Goal: Find specific page/section

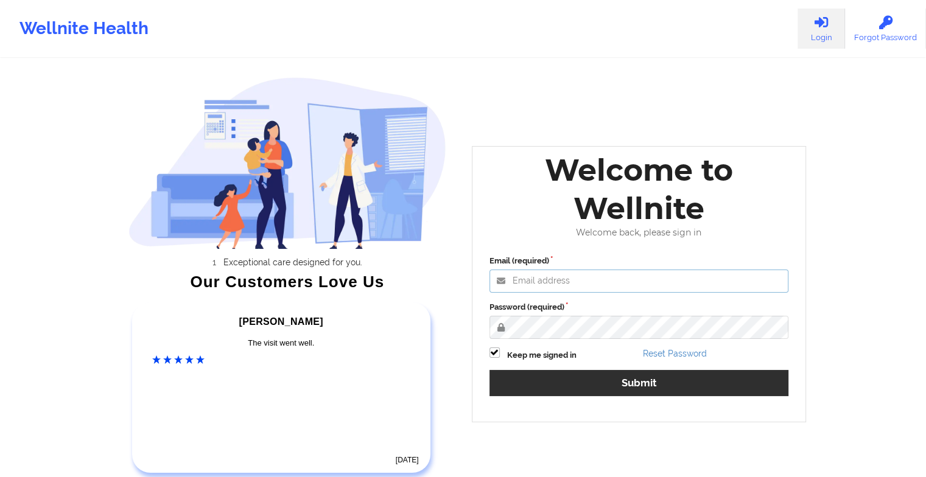
type input "[EMAIL_ADDRESS][DOMAIN_NAME]"
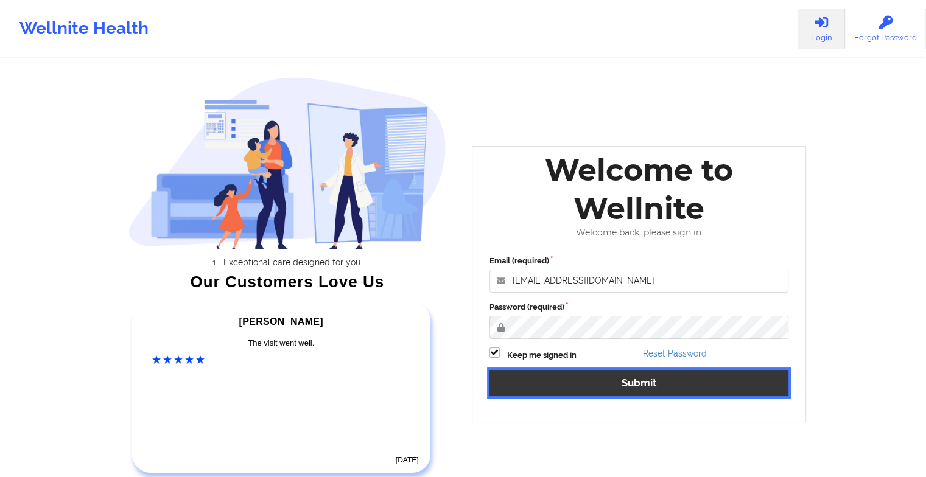
click at [524, 380] on button "Submit" at bounding box center [640, 383] width 300 height 26
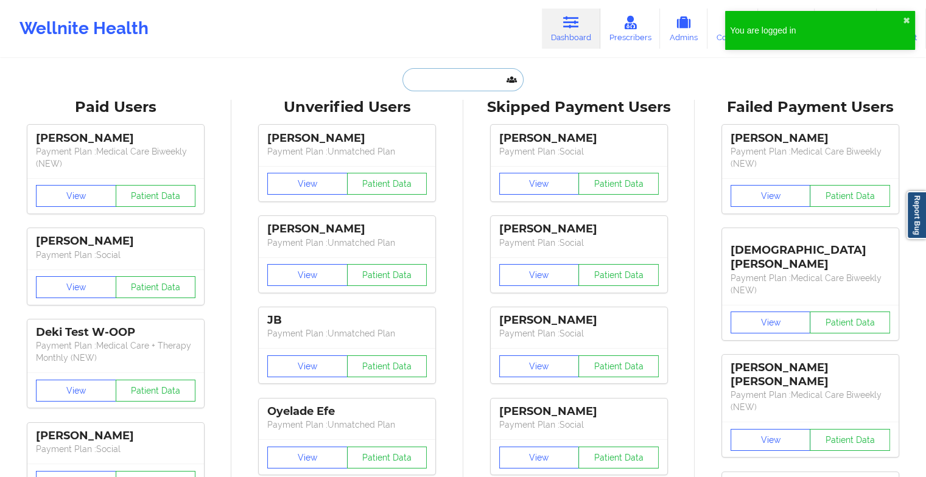
click at [453, 90] on input "text" at bounding box center [463, 79] width 121 height 23
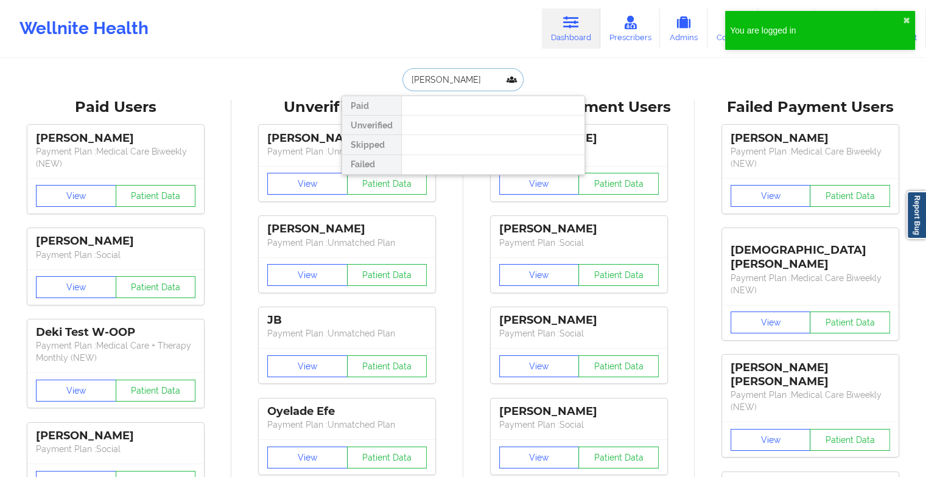
type input "[PERSON_NAME]"
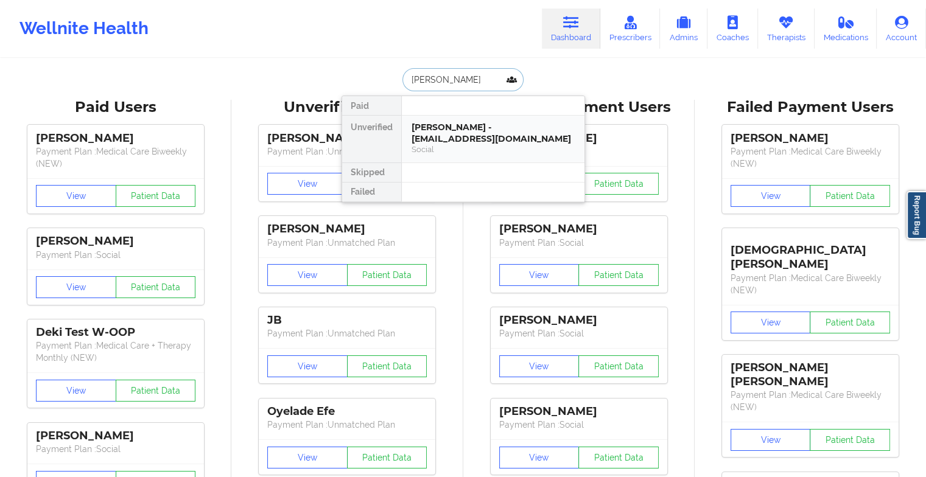
click at [426, 138] on div "[PERSON_NAME] - [EMAIL_ADDRESS][DOMAIN_NAME]" at bounding box center [493, 133] width 163 height 23
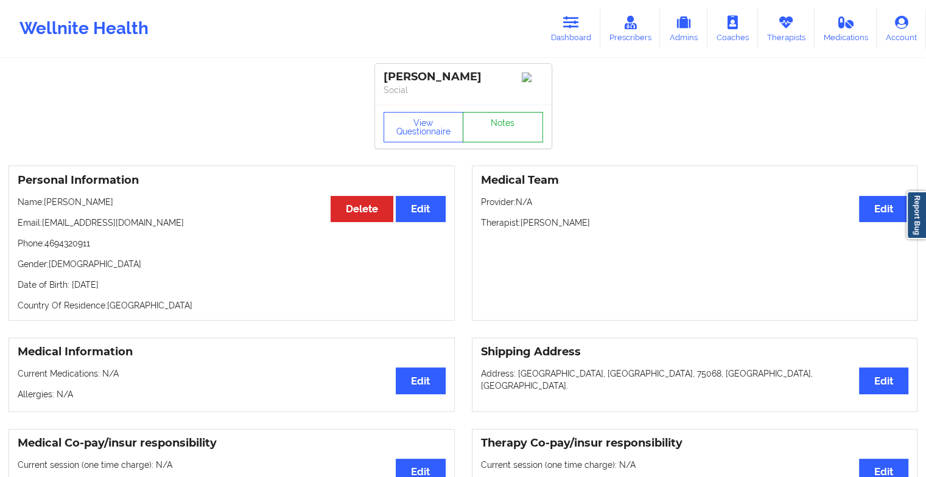
click at [508, 119] on link "Notes" at bounding box center [503, 127] width 80 height 30
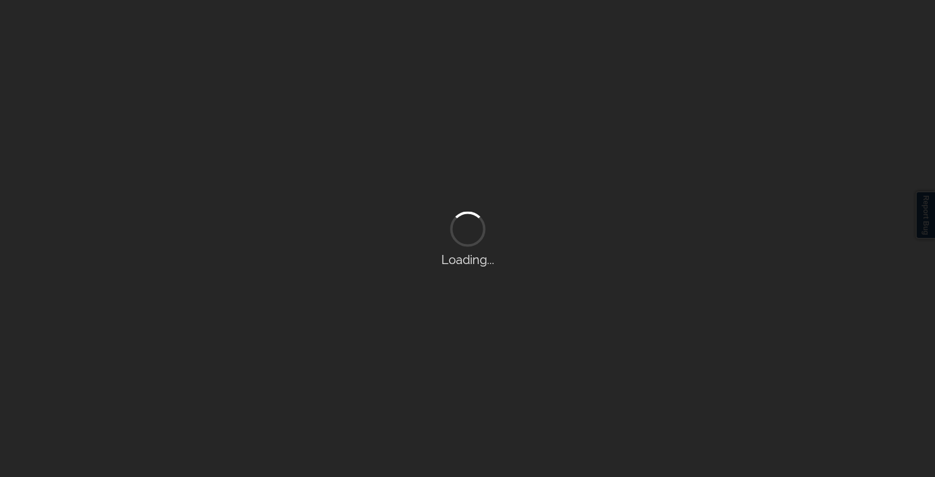
click at [508, 119] on div "Loading..." at bounding box center [467, 238] width 935 height 477
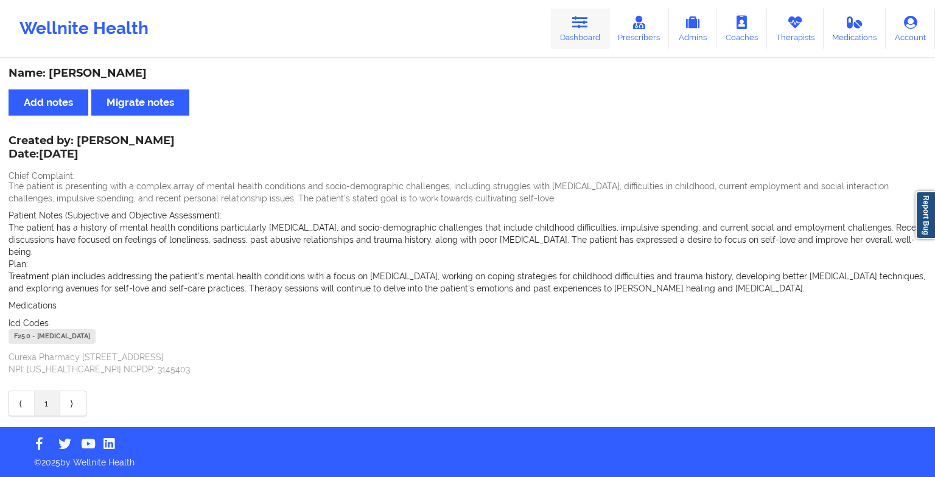
click at [580, 35] on link "Dashboard" at bounding box center [580, 29] width 58 height 40
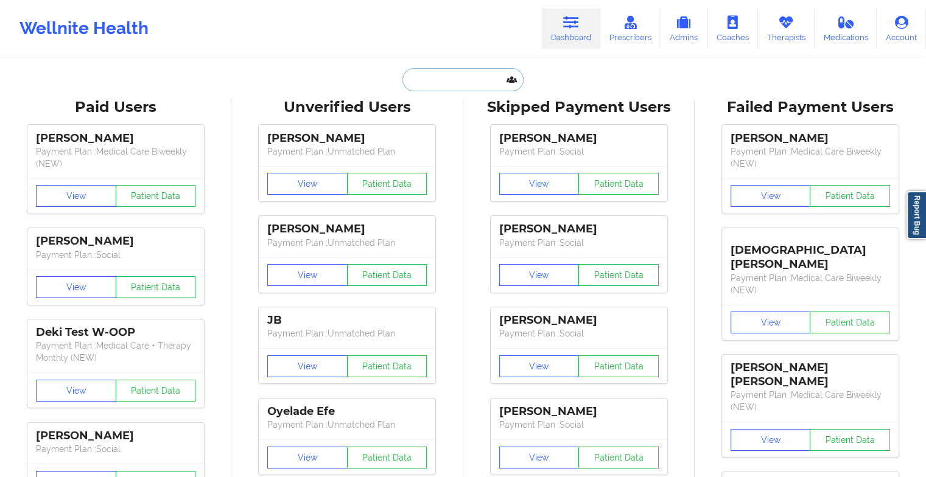
click at [459, 77] on input "text" at bounding box center [463, 79] width 121 height 23
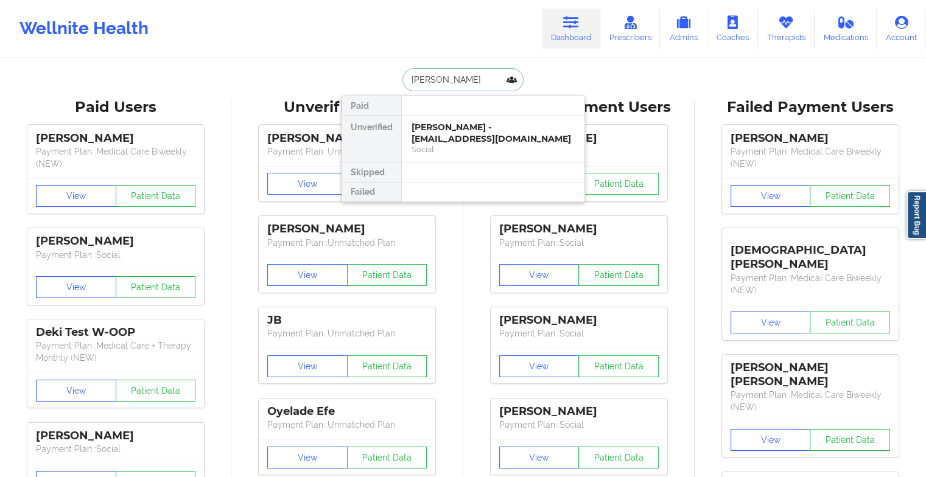
type input "[PERSON_NAME]"
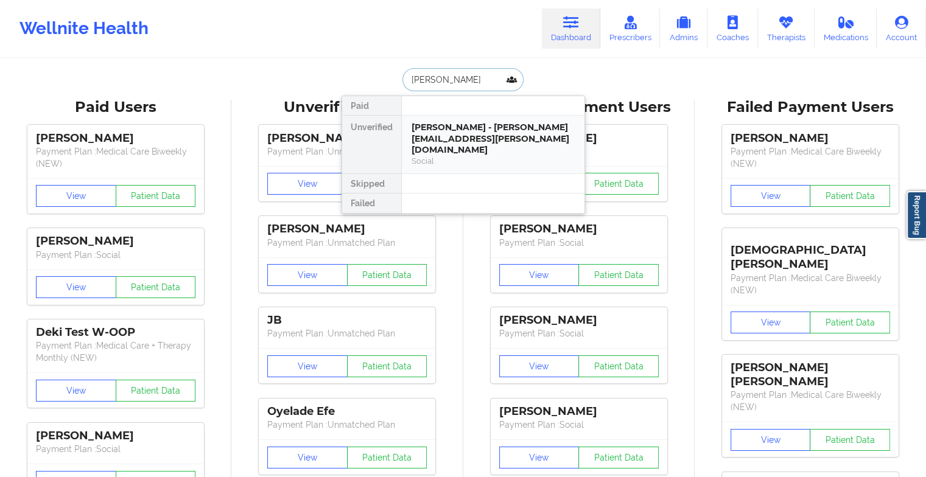
click at [457, 128] on div "[PERSON_NAME] - [PERSON_NAME][EMAIL_ADDRESS][PERSON_NAME][DOMAIN_NAME]" at bounding box center [493, 139] width 163 height 34
